Goal: Task Accomplishment & Management: Use online tool/utility

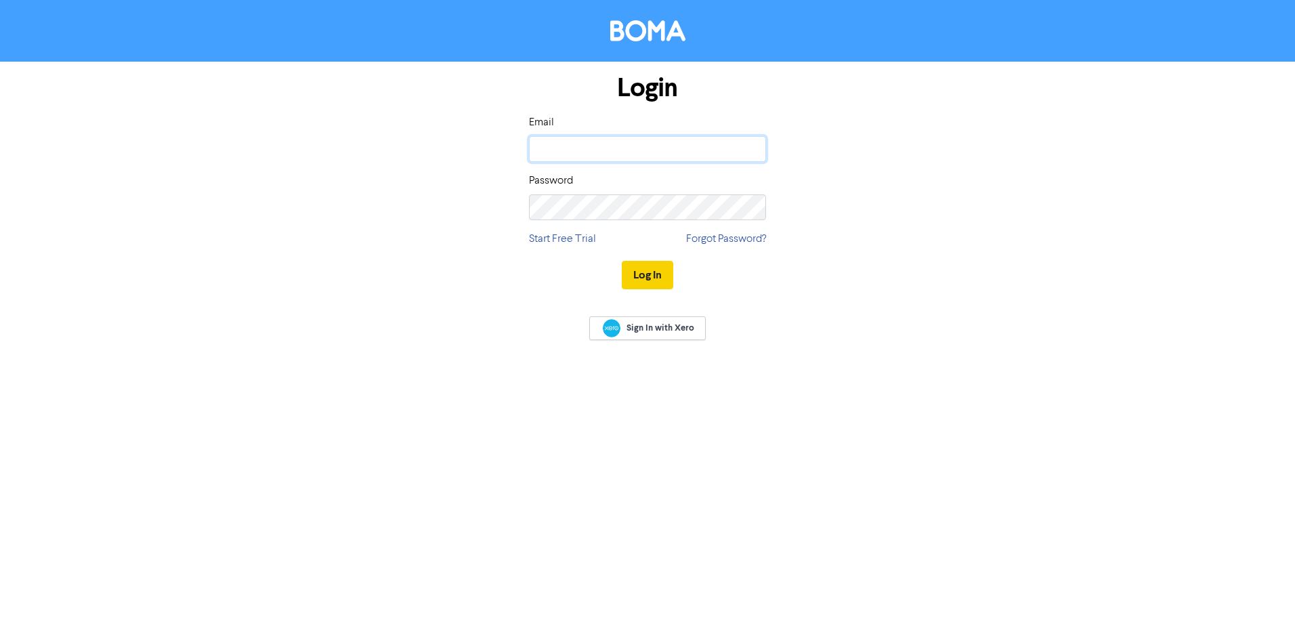
type input "[EMAIL_ADDRESS][DOMAIN_NAME]"
click at [639, 280] on button "Log In" at bounding box center [647, 275] width 51 height 28
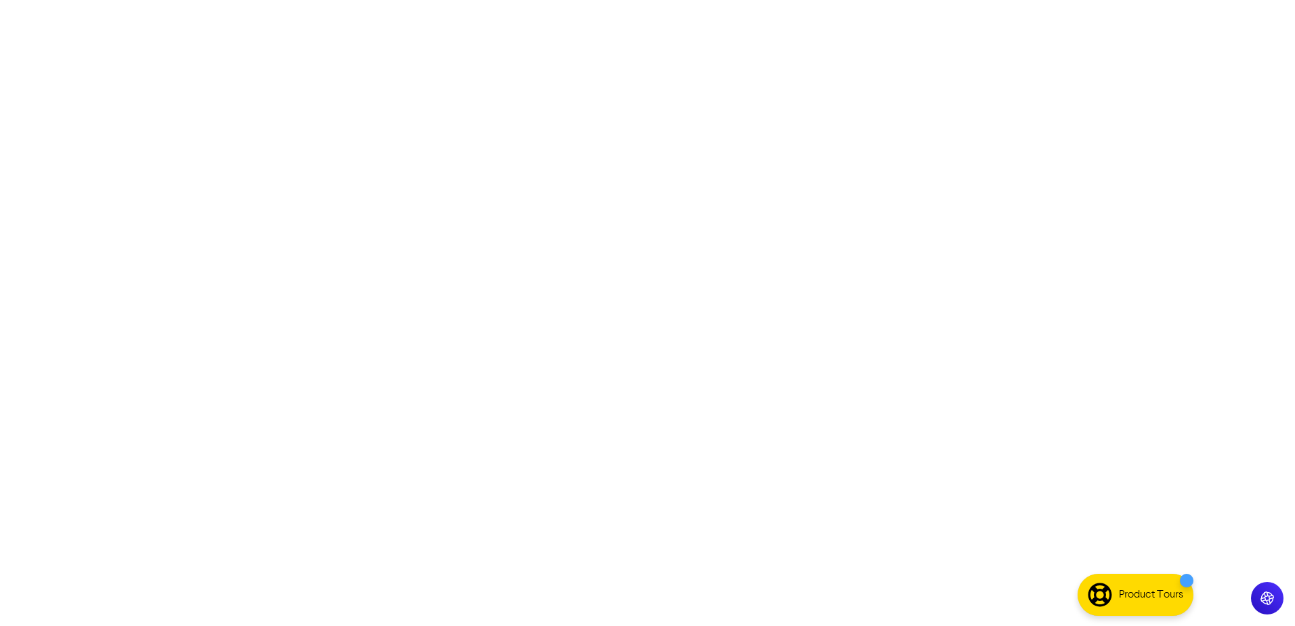
click at [880, 372] on div at bounding box center [647, 313] width 1295 height 626
click at [534, 68] on div at bounding box center [647, 313] width 1295 height 626
